Goal: Task Accomplishment & Management: Manage account settings

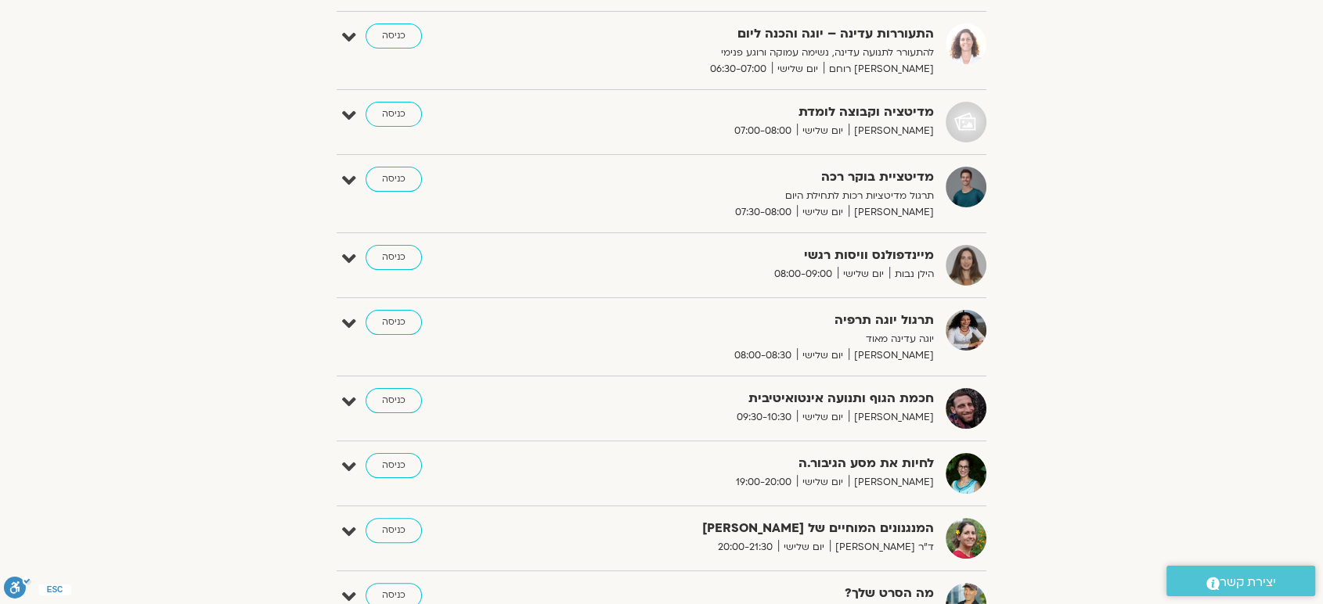
scroll to position [193, 0]
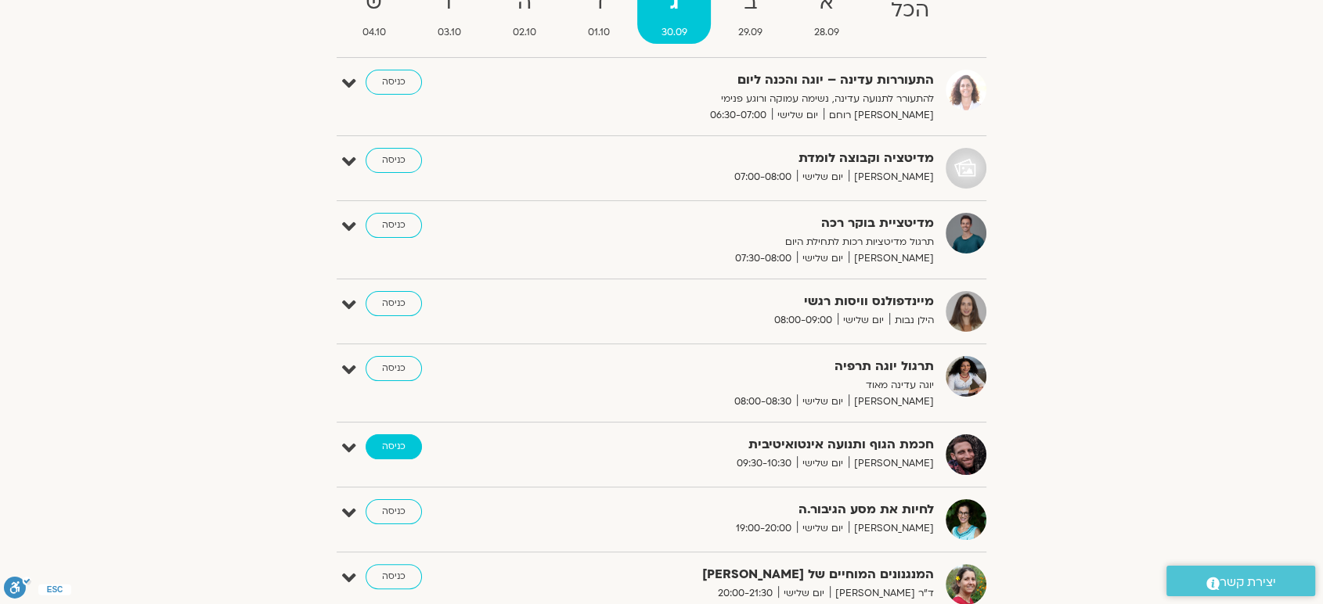
click at [400, 447] on link "כניסה" at bounding box center [394, 447] width 56 height 25
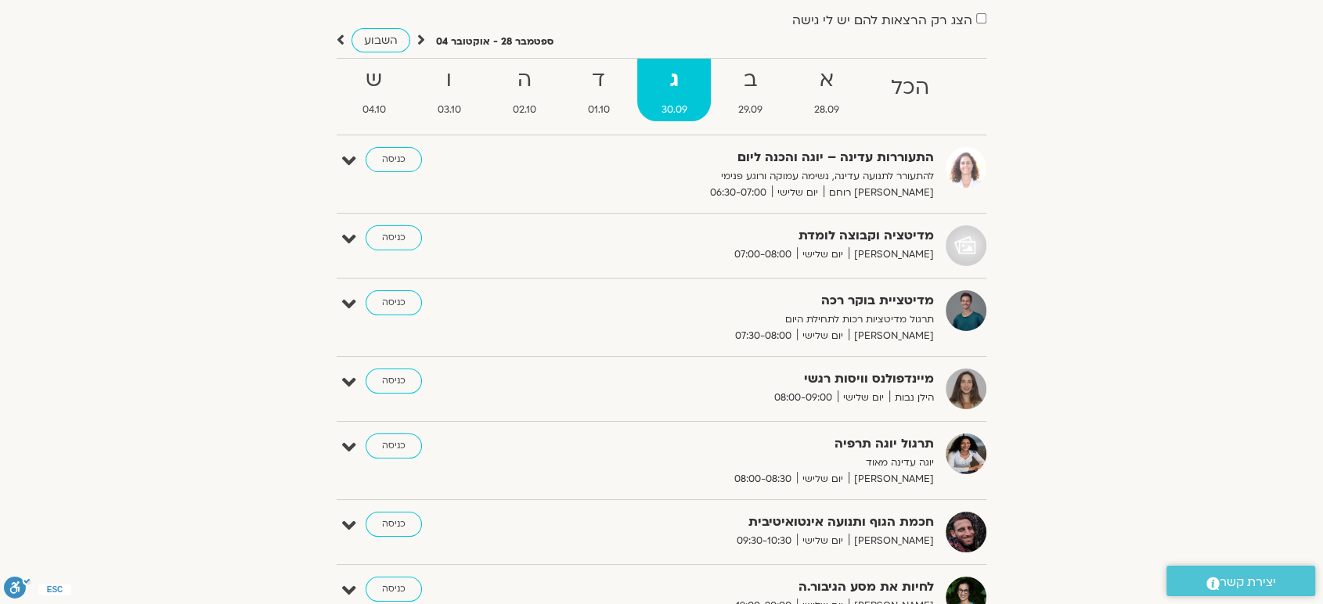
scroll to position [81, 0]
